Goal: Task Accomplishment & Management: Manage account settings

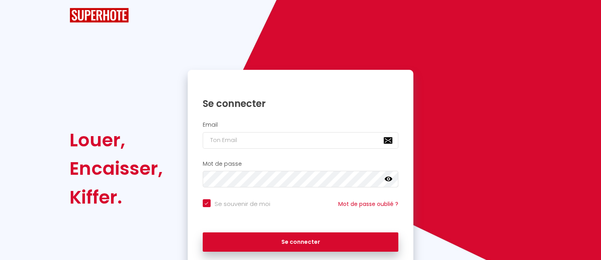
checkbox input "true"
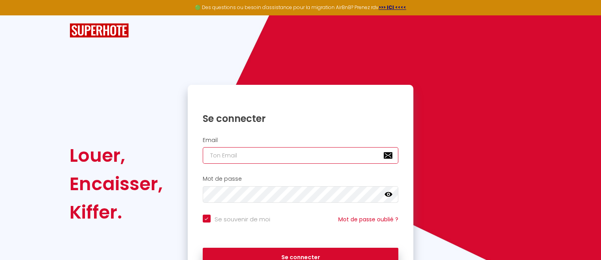
click at [240, 156] on input "email" at bounding box center [301, 155] width 196 height 17
type input "[EMAIL_ADDRESS][PERSON_NAME][DOMAIN_NAME]"
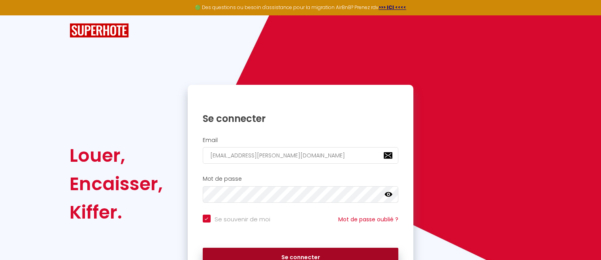
click at [307, 254] on button "Se connecter" at bounding box center [301, 258] width 196 height 20
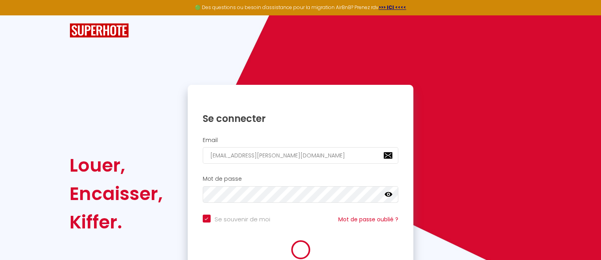
checkbox input "true"
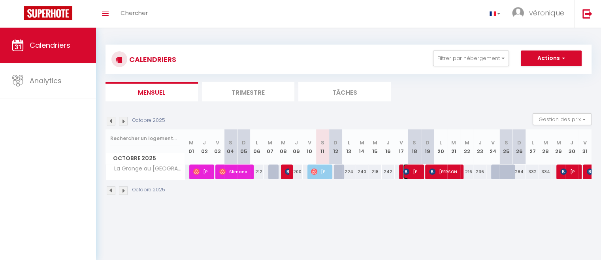
click at [413, 173] on span "[PERSON_NAME]" at bounding box center [411, 171] width 17 height 15
select select "OK"
select select "KO"
select select "0"
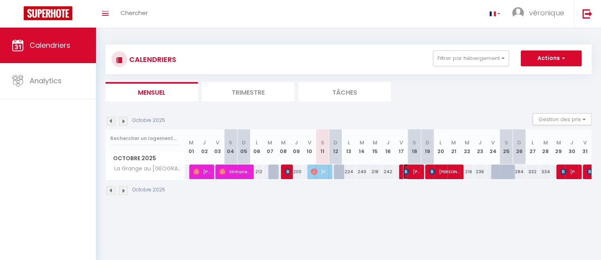
select select "1"
select select
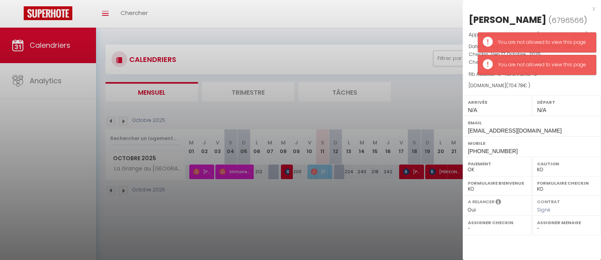
click at [402, 207] on div at bounding box center [300, 130] width 601 height 260
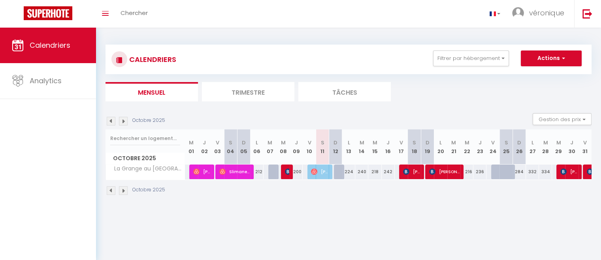
click at [123, 122] on img at bounding box center [123, 121] width 9 height 9
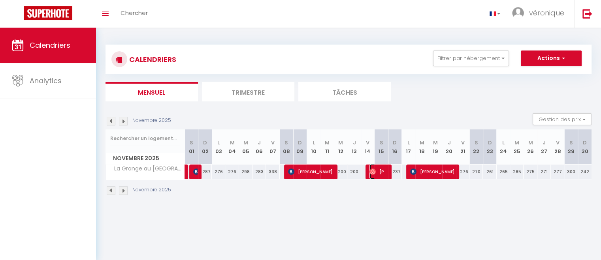
click at [379, 172] on span "[PERSON_NAME]" at bounding box center [378, 171] width 18 height 15
select select "OK"
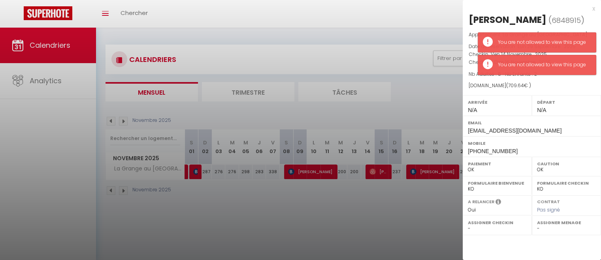
click at [545, 87] on div "[DOMAIN_NAME] ( 709.64 € )" at bounding box center [531, 86] width 126 height 8
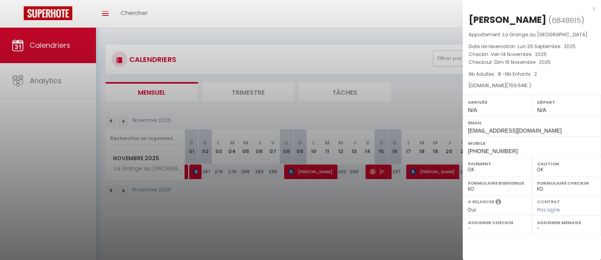
click at [594, 8] on div "x" at bounding box center [528, 8] width 132 height 9
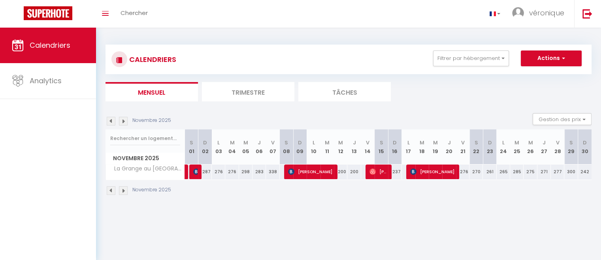
click at [122, 122] on img at bounding box center [123, 121] width 9 height 9
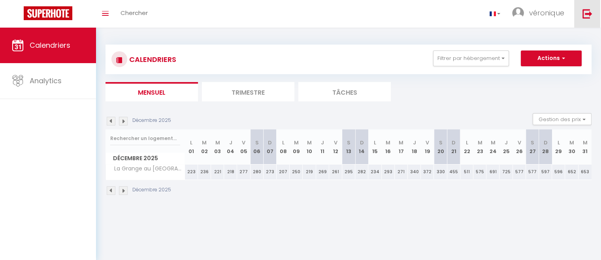
click at [586, 10] on img at bounding box center [587, 14] width 10 height 10
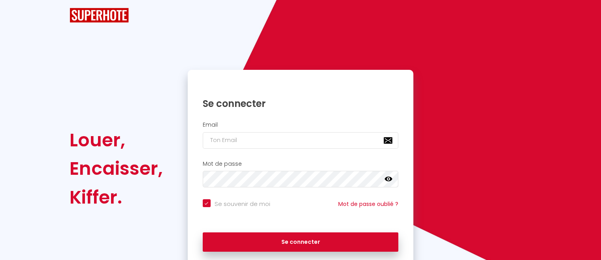
checkbox input "true"
